Goal: Information Seeking & Learning: Learn about a topic

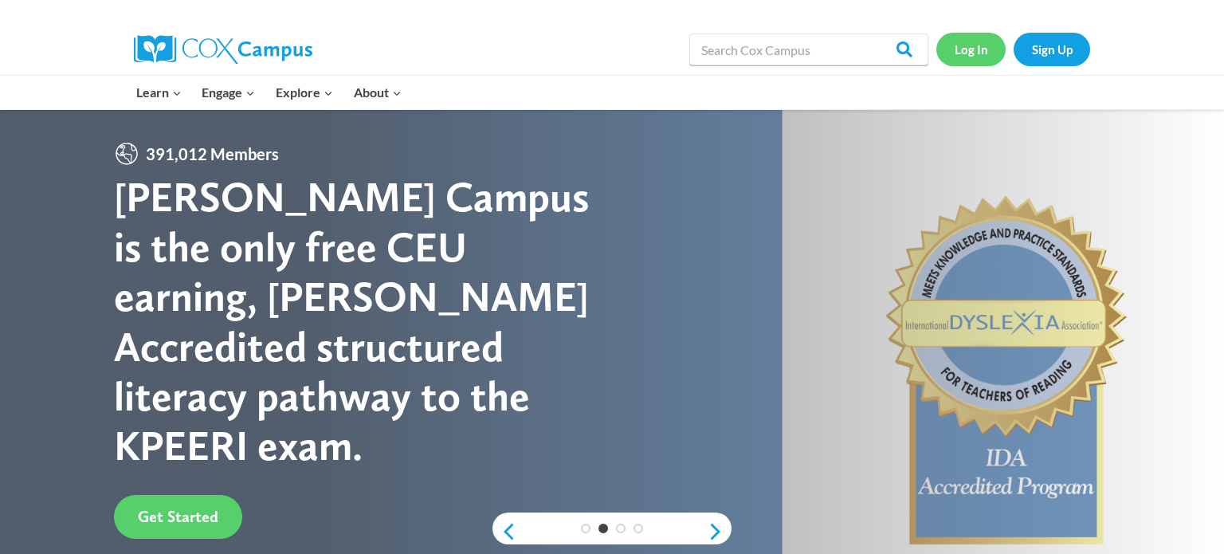
click at [983, 52] on link "Log In" at bounding box center [970, 49] width 69 height 33
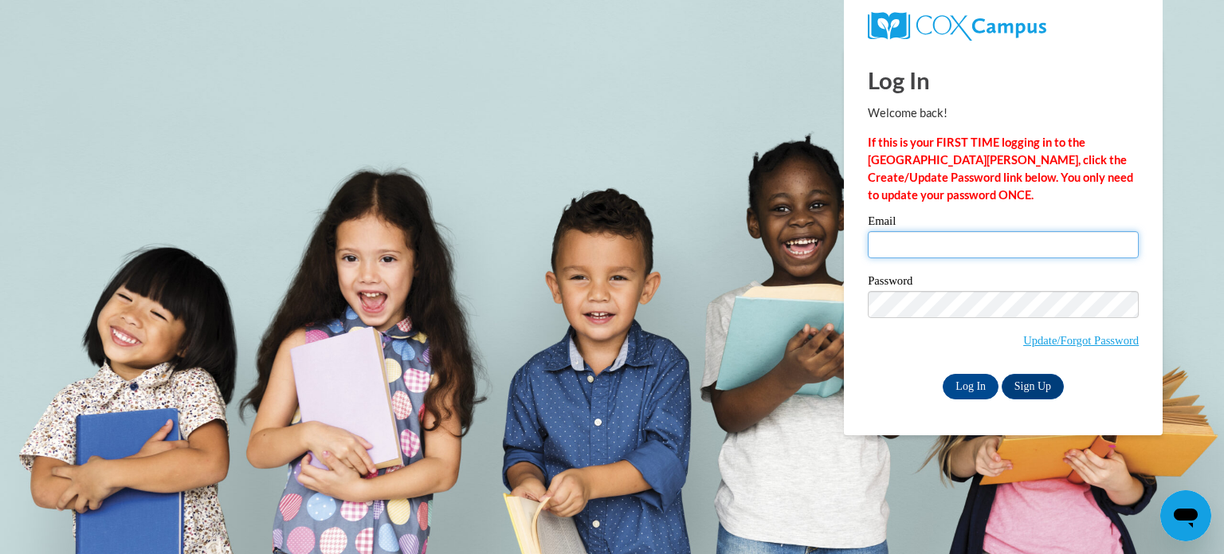
type input "julie.ayers@slingerschools.org"
click at [962, 233] on input "julie.ayers@slingerschools.org" at bounding box center [1003, 244] width 271 height 27
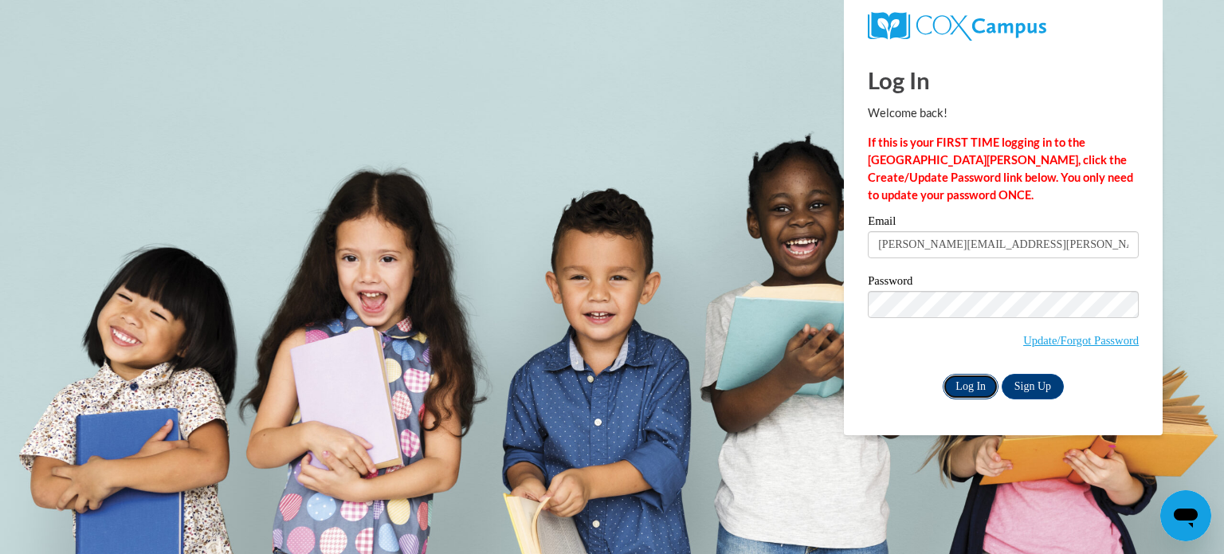
click at [982, 390] on input "Log In" at bounding box center [971, 386] width 56 height 25
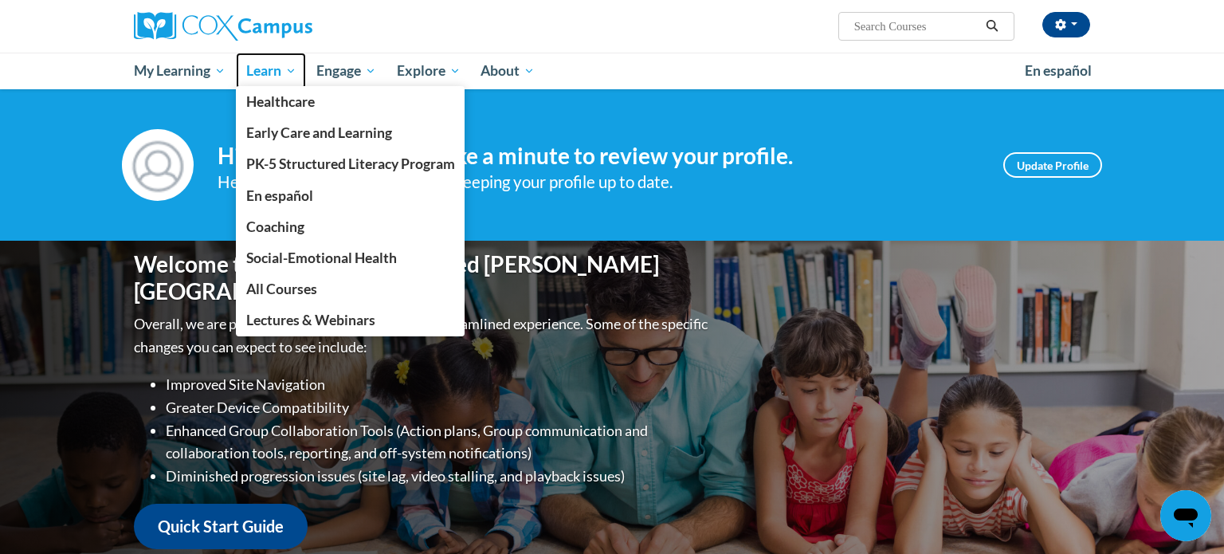
click at [279, 79] on span "Learn" at bounding box center [271, 70] width 50 height 19
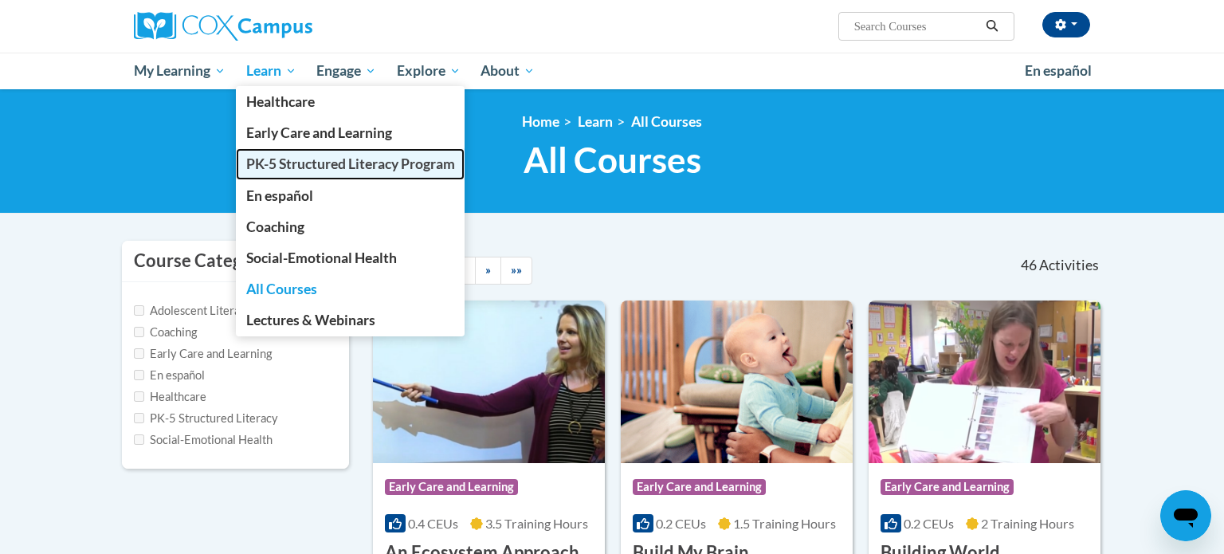
click at [312, 173] on link "PK-5 Structured Literacy Program" at bounding box center [350, 163] width 229 height 31
